Goal: Find specific page/section: Find specific page/section

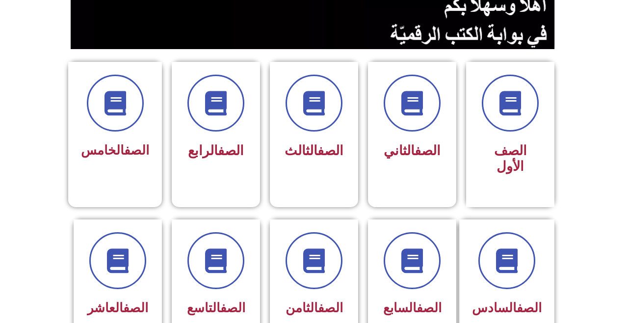
scroll to position [224, 0]
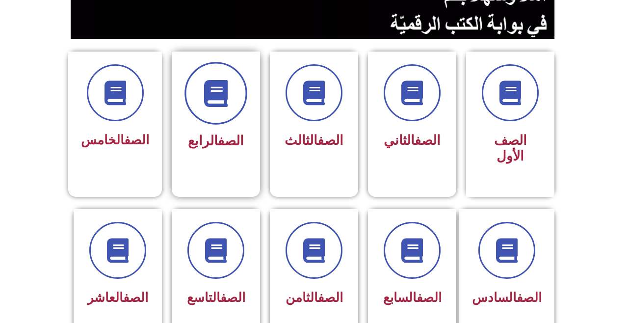
click at [213, 108] on span at bounding box center [216, 93] width 63 height 63
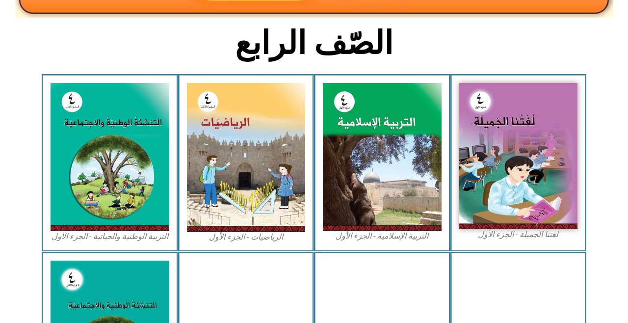
scroll to position [236, 0]
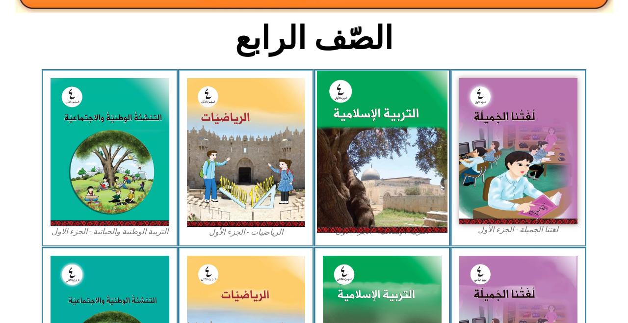
click at [383, 165] on img at bounding box center [382, 152] width 131 height 162
